Goal: Task Accomplishment & Management: Use online tool/utility

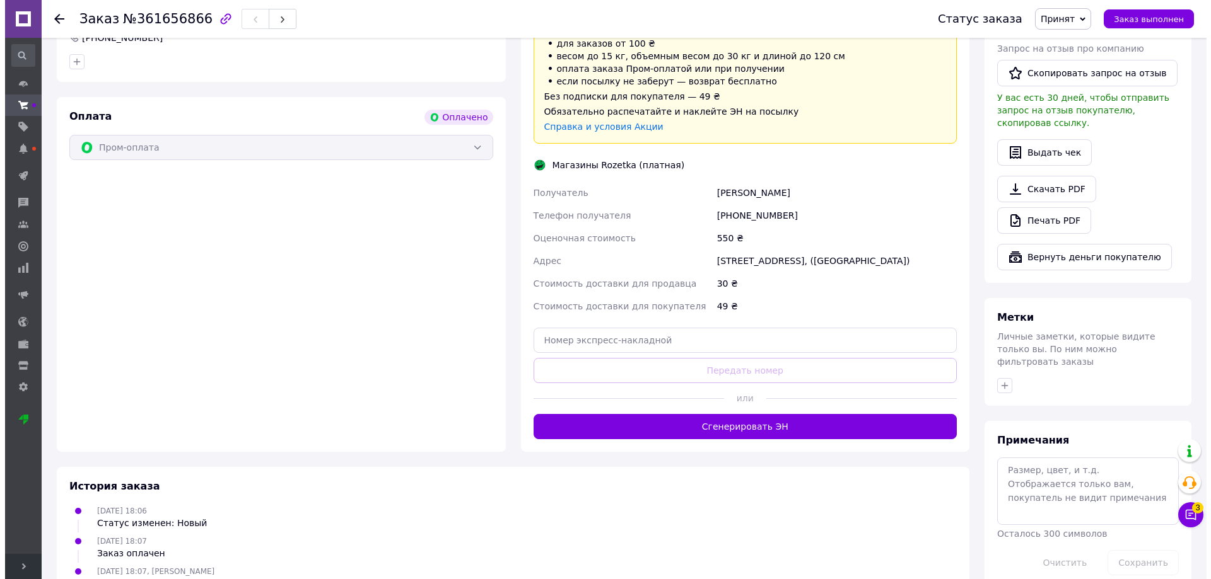
scroll to position [756, 0]
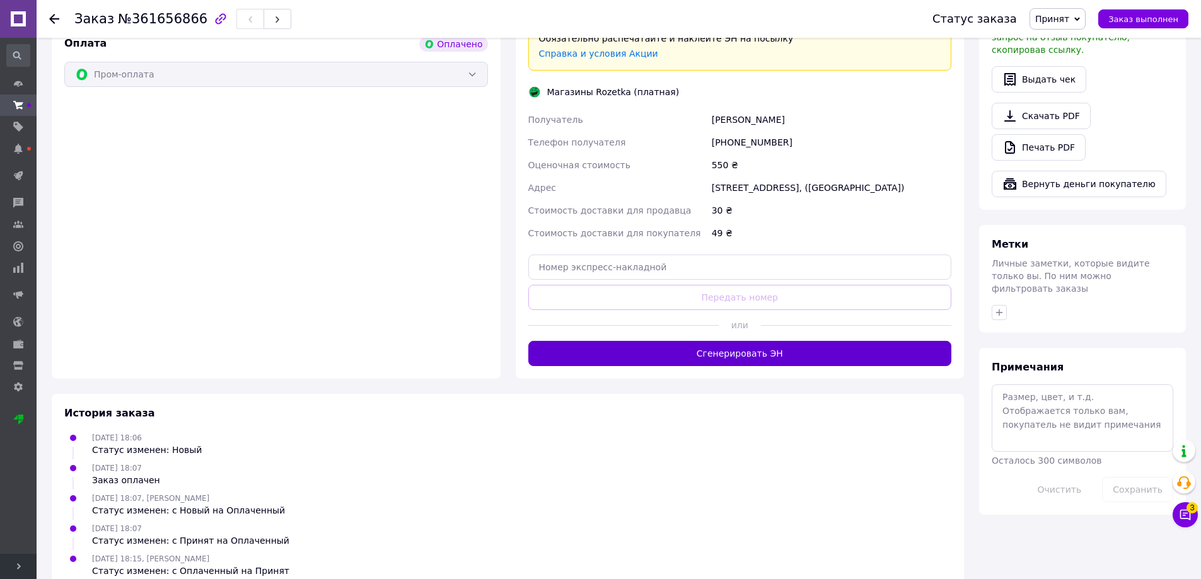
click at [742, 341] on button "Сгенерировать ЭН" at bounding box center [740, 353] width 424 height 25
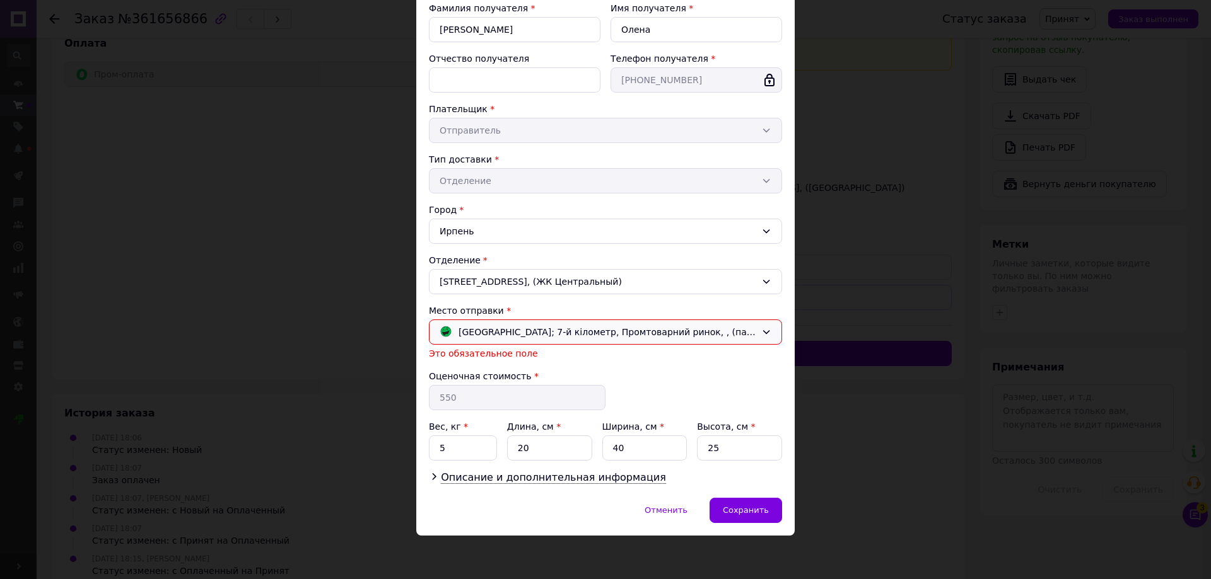
scroll to position [144, 0]
drag, startPoint x: 448, startPoint y: 450, endPoint x: 434, endPoint y: 450, distance: 13.9
click at [434, 450] on input "5" at bounding box center [463, 447] width 68 height 25
type input "07"
drag, startPoint x: 525, startPoint y: 450, endPoint x: 515, endPoint y: 451, distance: 10.2
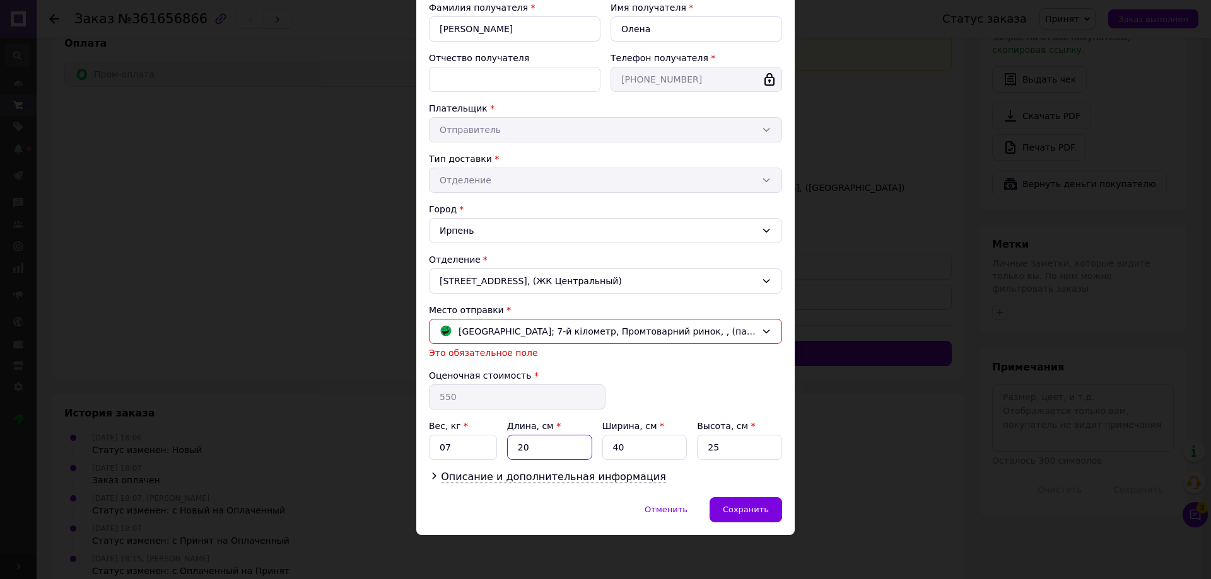
click at [515, 451] on input "20" at bounding box center [549, 447] width 85 height 25
type input "15"
click at [743, 511] on span "Сохранить" at bounding box center [746, 509] width 46 height 9
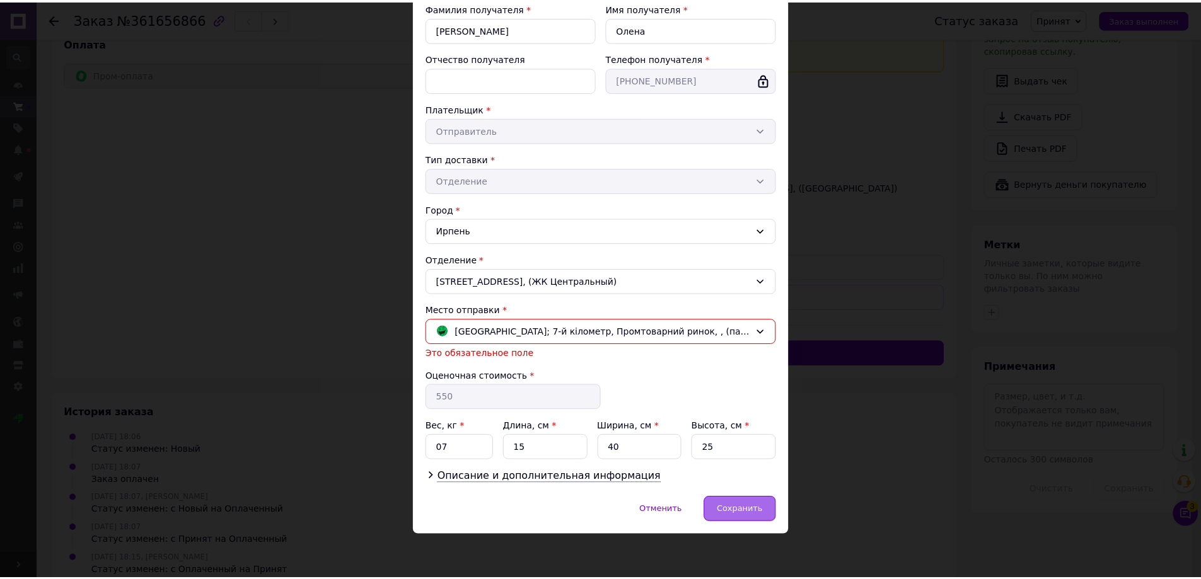
scroll to position [129, 0]
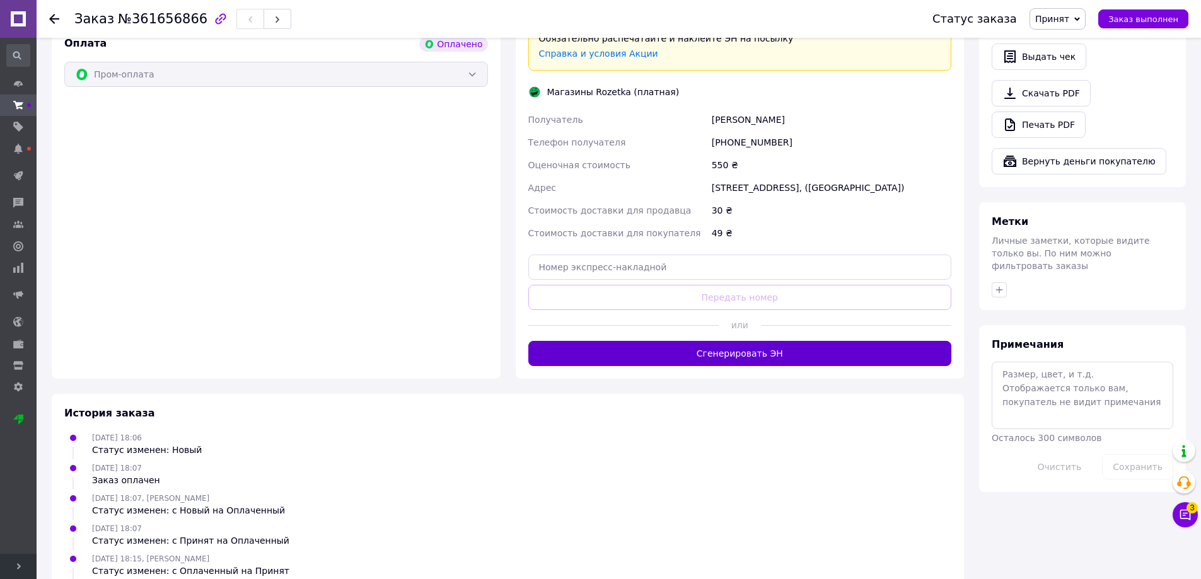
click at [736, 341] on button "Сгенерировать ЭН" at bounding box center [740, 353] width 424 height 25
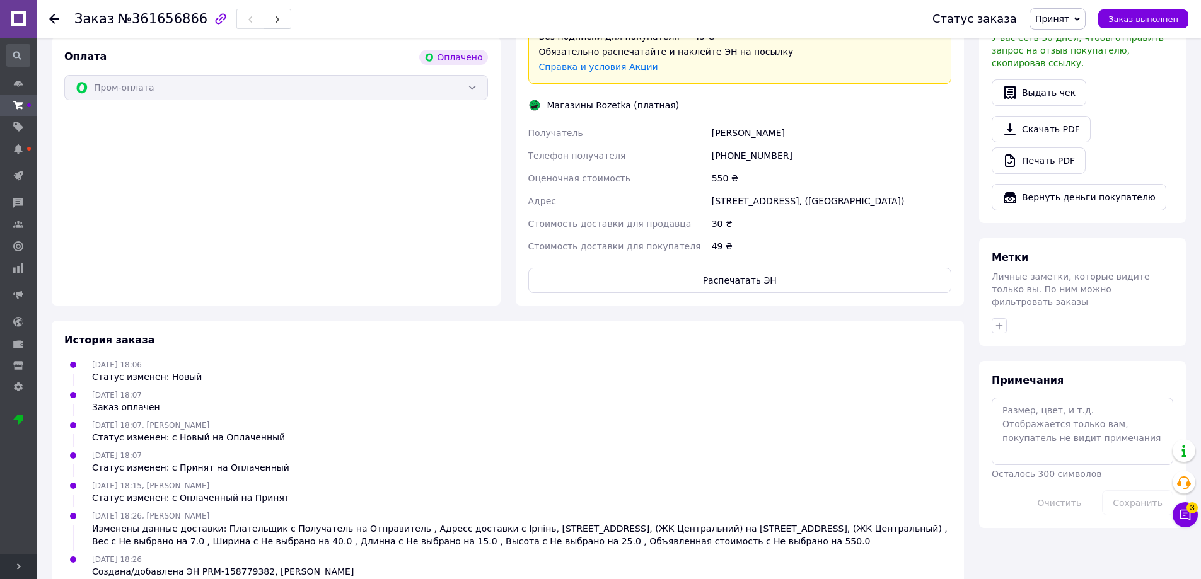
scroll to position [756, 0]
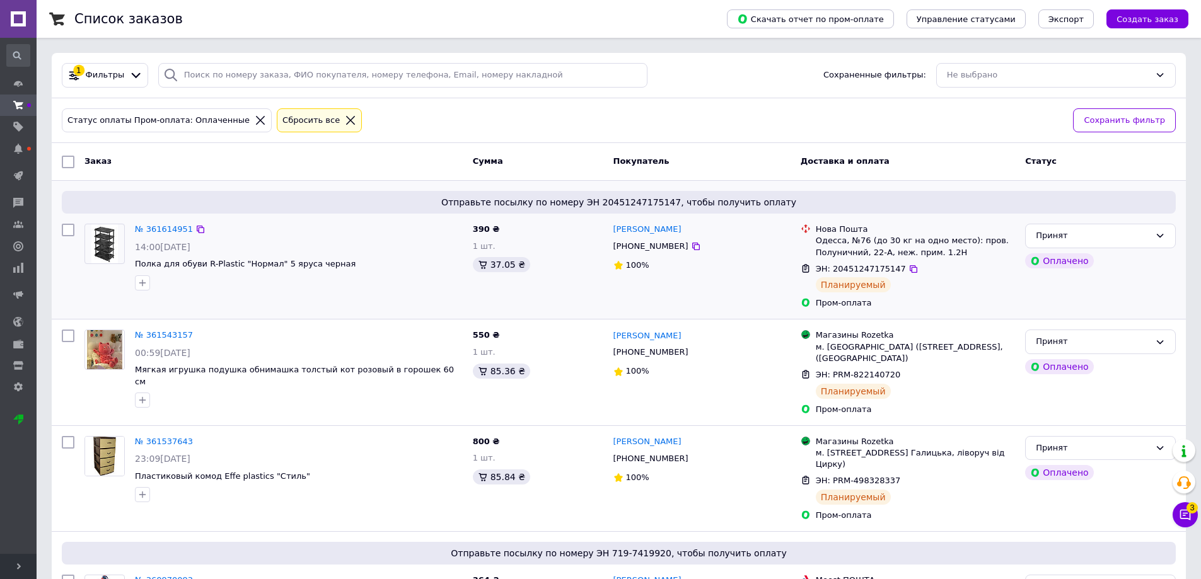
scroll to position [66, 0]
